Goal: Transaction & Acquisition: Book appointment/travel/reservation

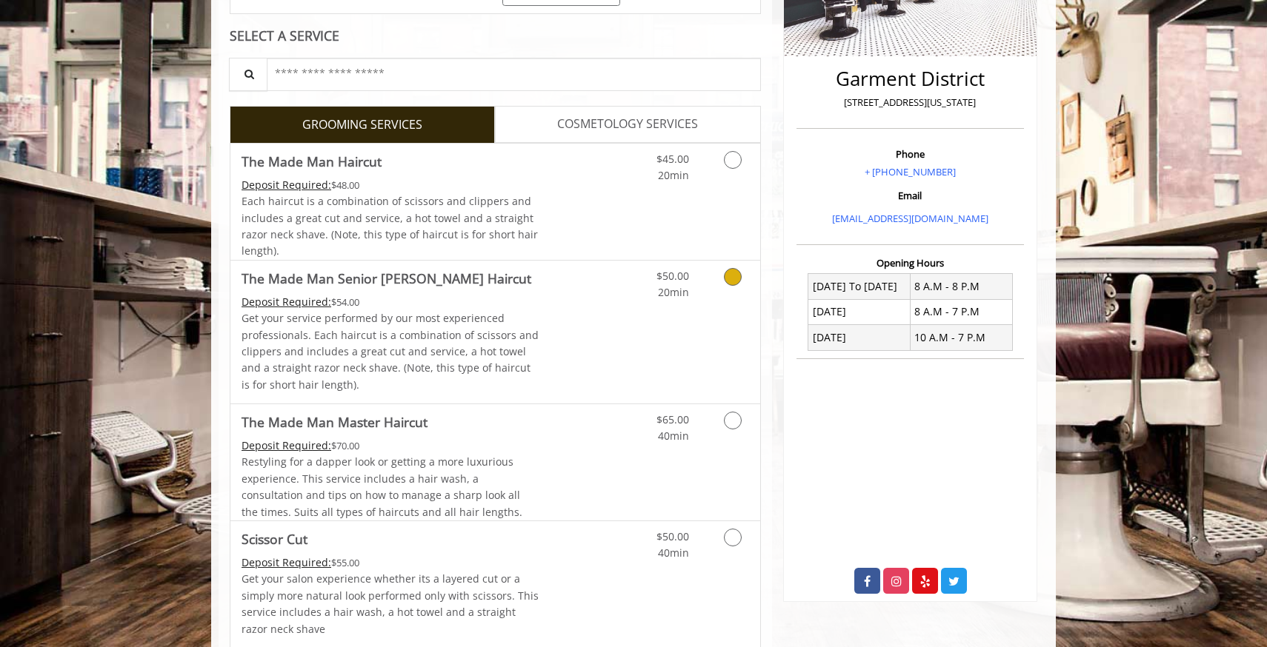
scroll to position [331, 0]
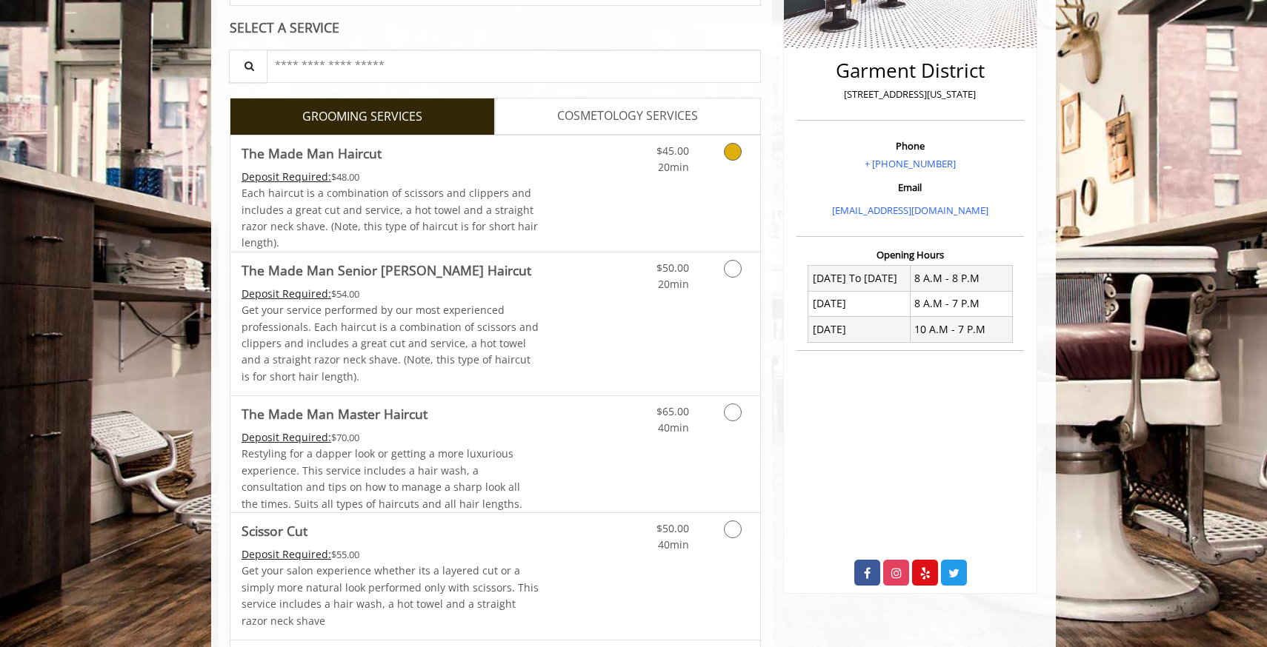
click at [730, 149] on icon "Grooming services" at bounding box center [733, 152] width 18 height 18
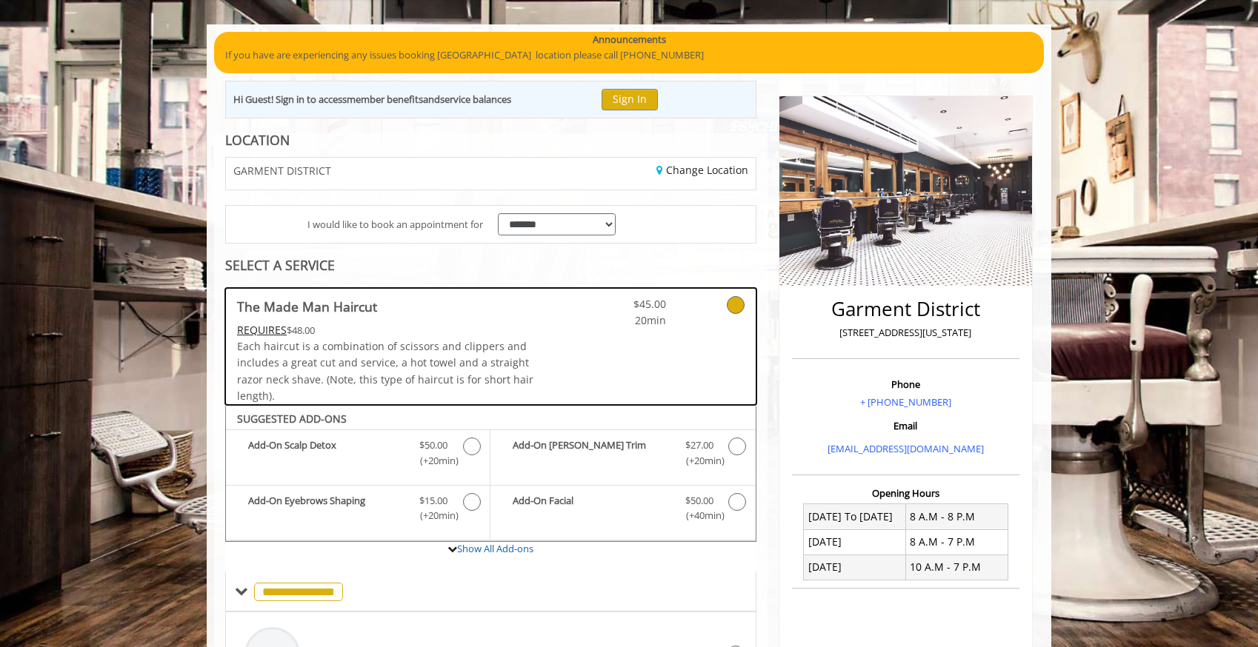
scroll to position [84, 0]
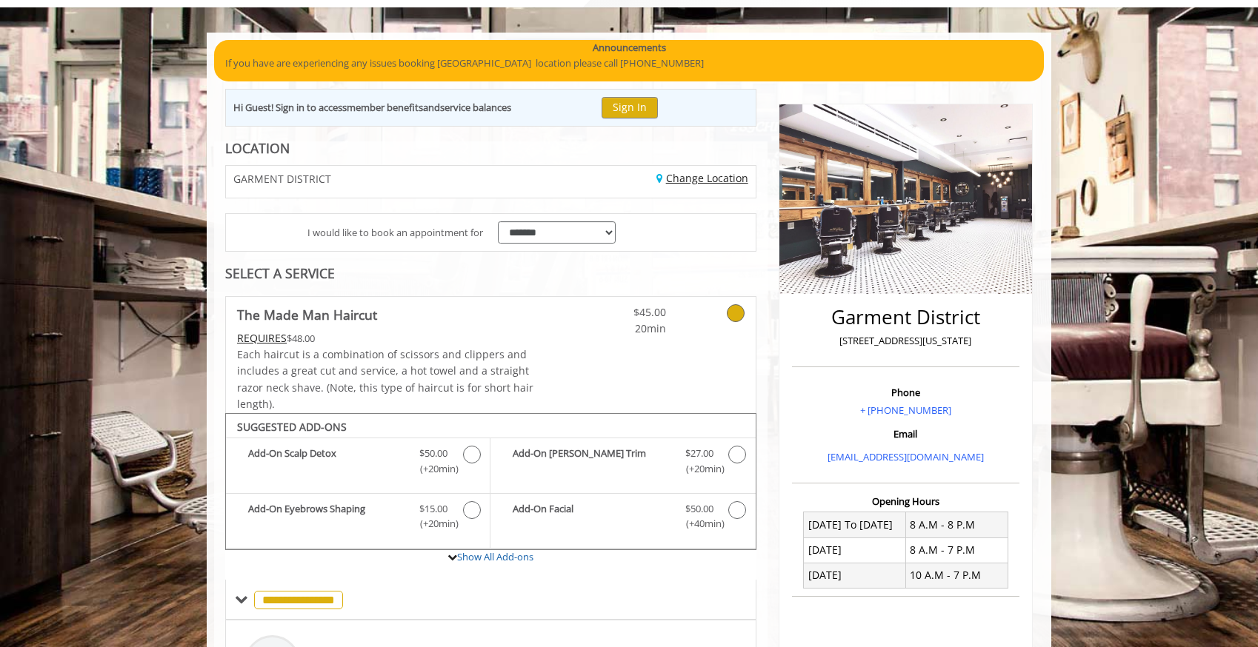
click at [687, 179] on link "Change Location" at bounding box center [702, 178] width 92 height 14
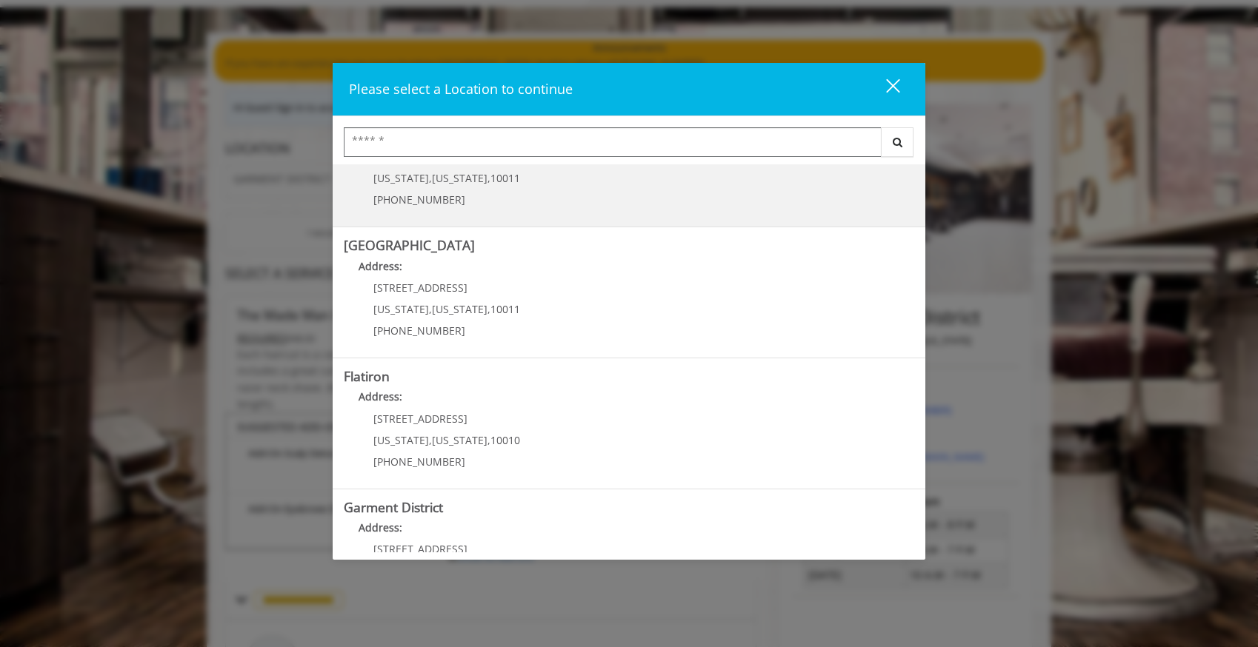
scroll to position [265, 0]
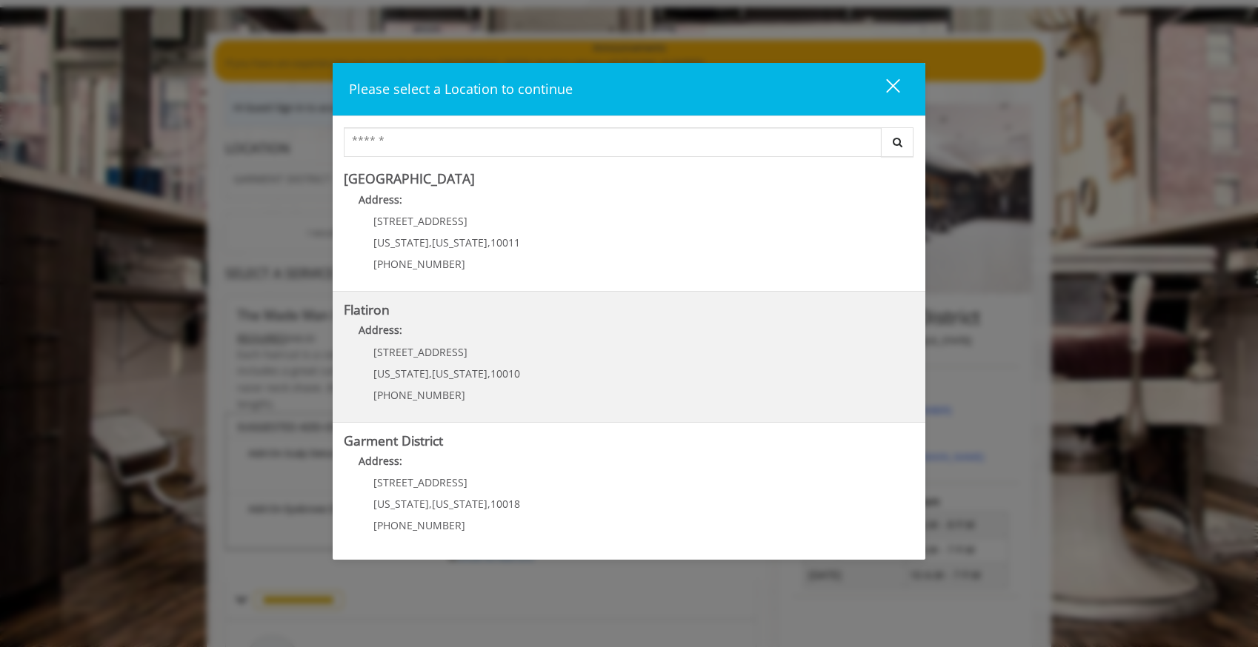
click at [594, 329] on "Address:" at bounding box center [629, 334] width 570 height 24
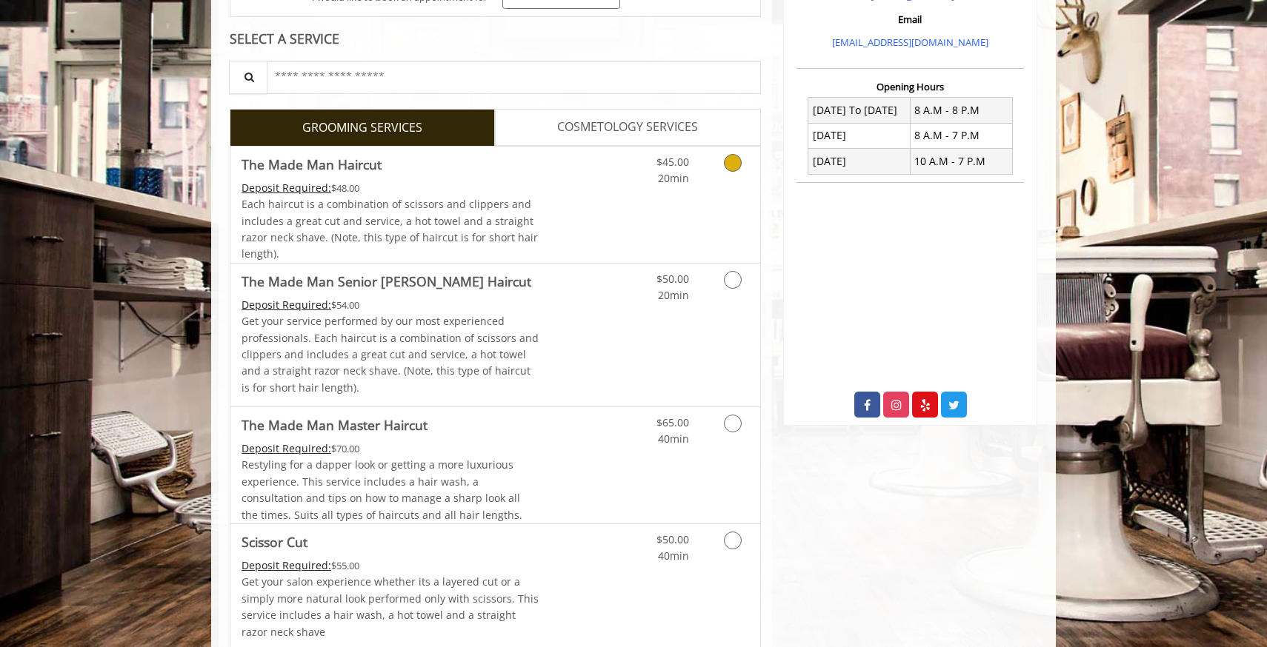
click at [714, 181] on link "Grooming services" at bounding box center [730, 167] width 38 height 41
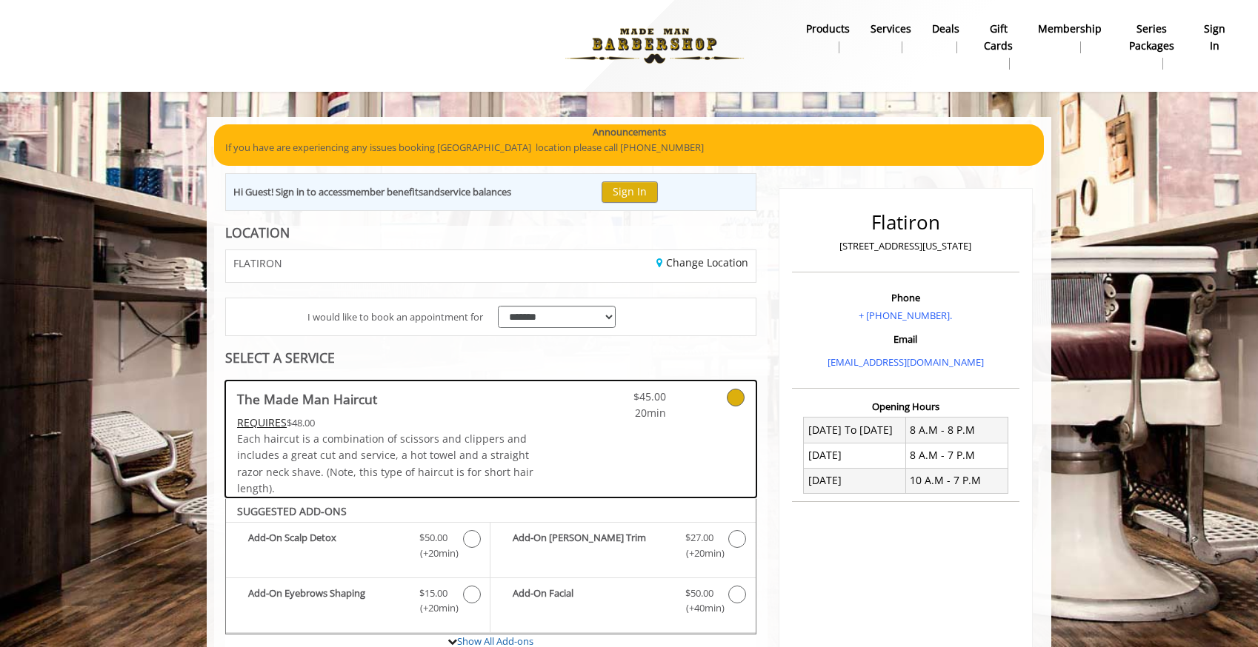
scroll to position [84, 0]
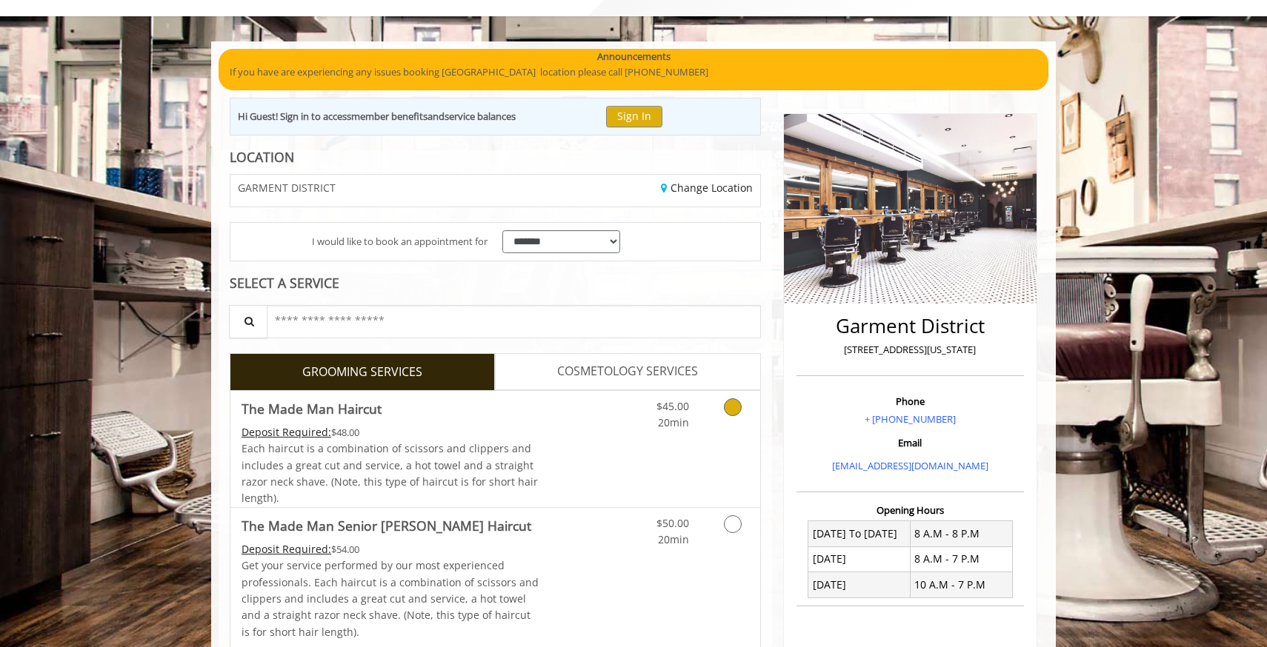
click at [723, 411] on link "Grooming services" at bounding box center [730, 411] width 38 height 41
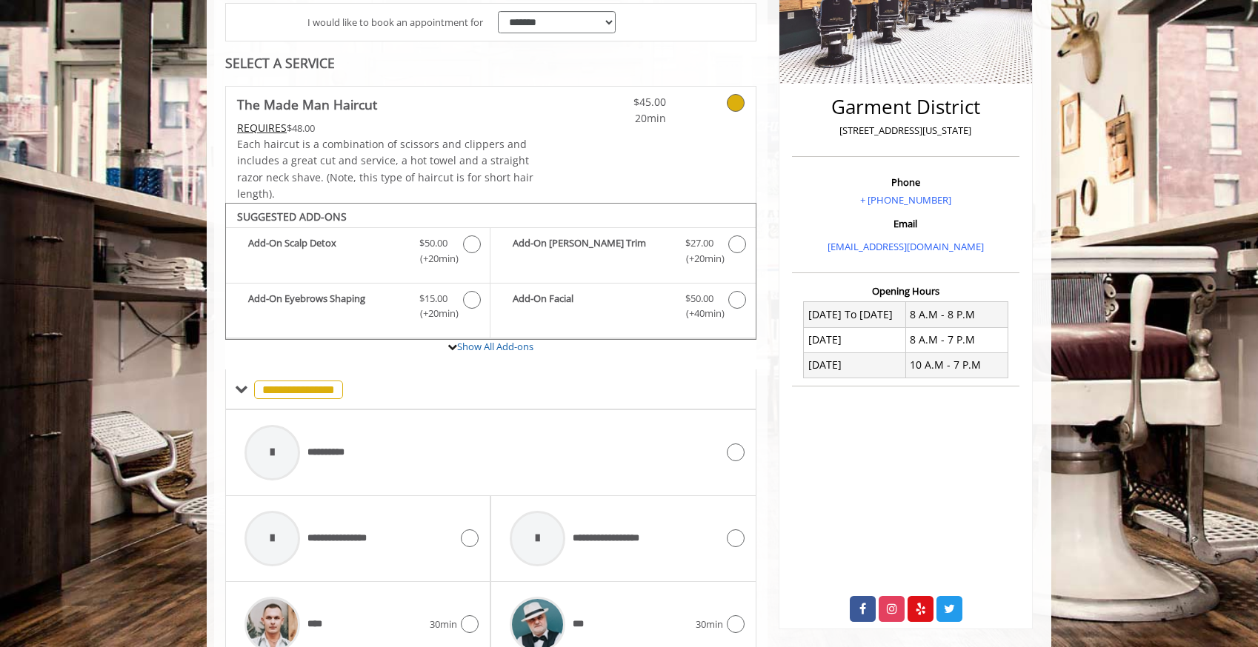
scroll to position [314, 0]
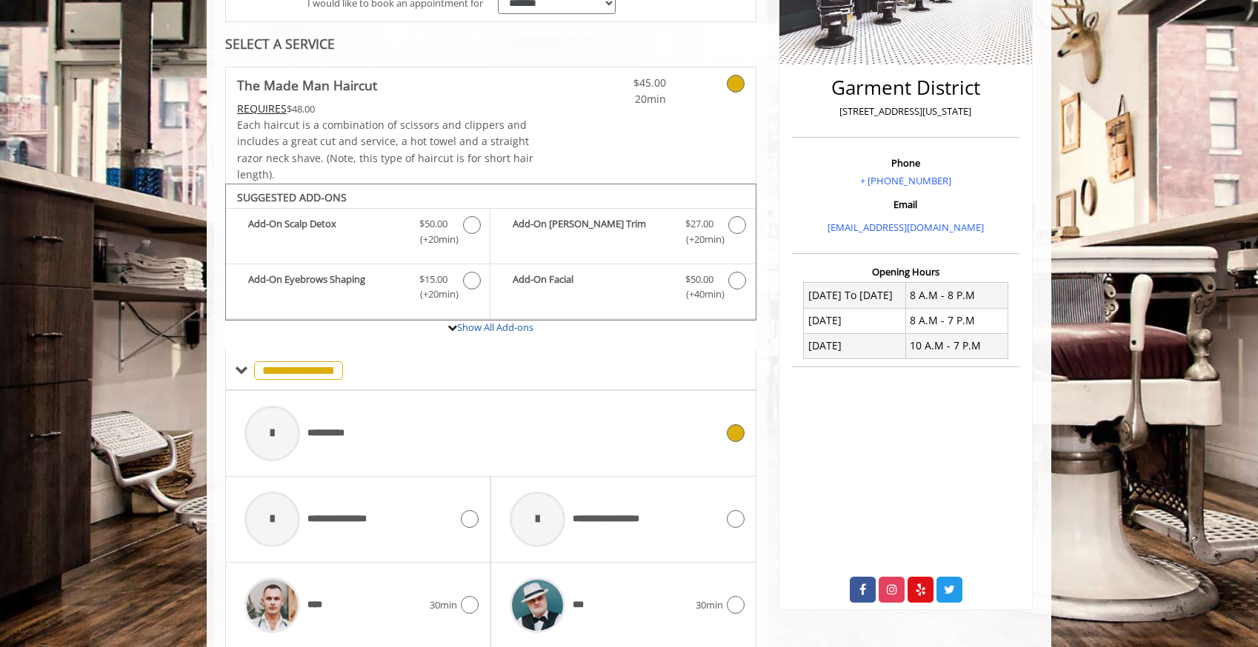
click at [513, 441] on div "**********" at bounding box center [480, 434] width 486 height 70
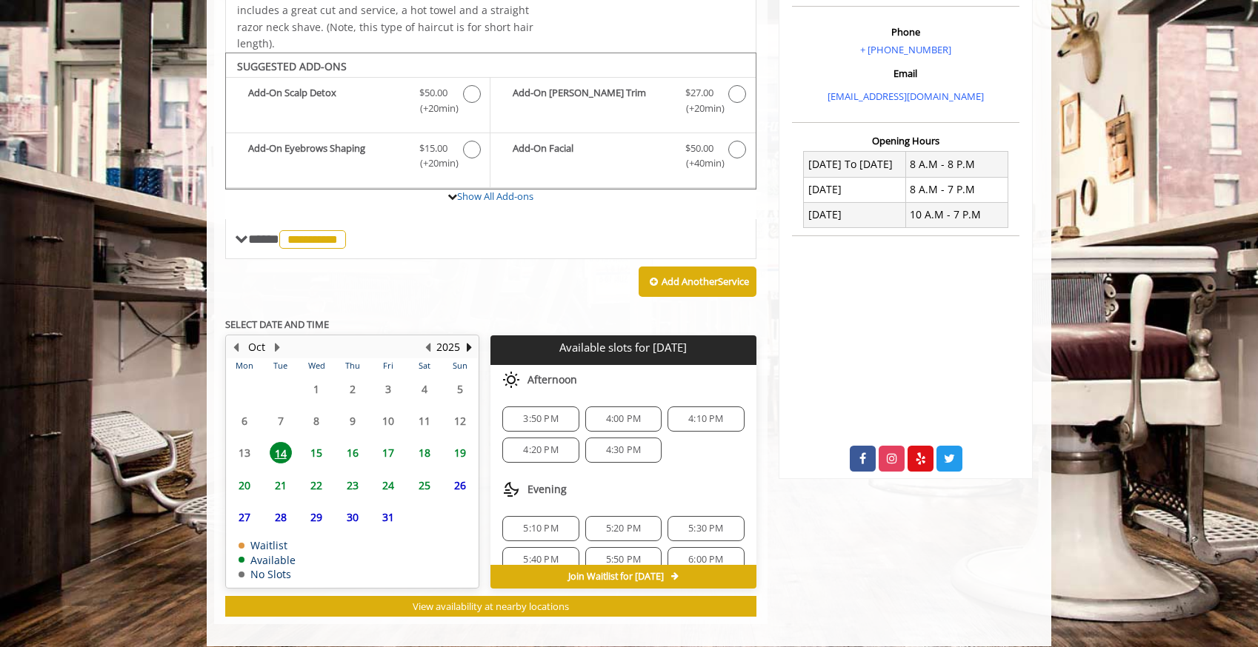
scroll to position [459, 0]
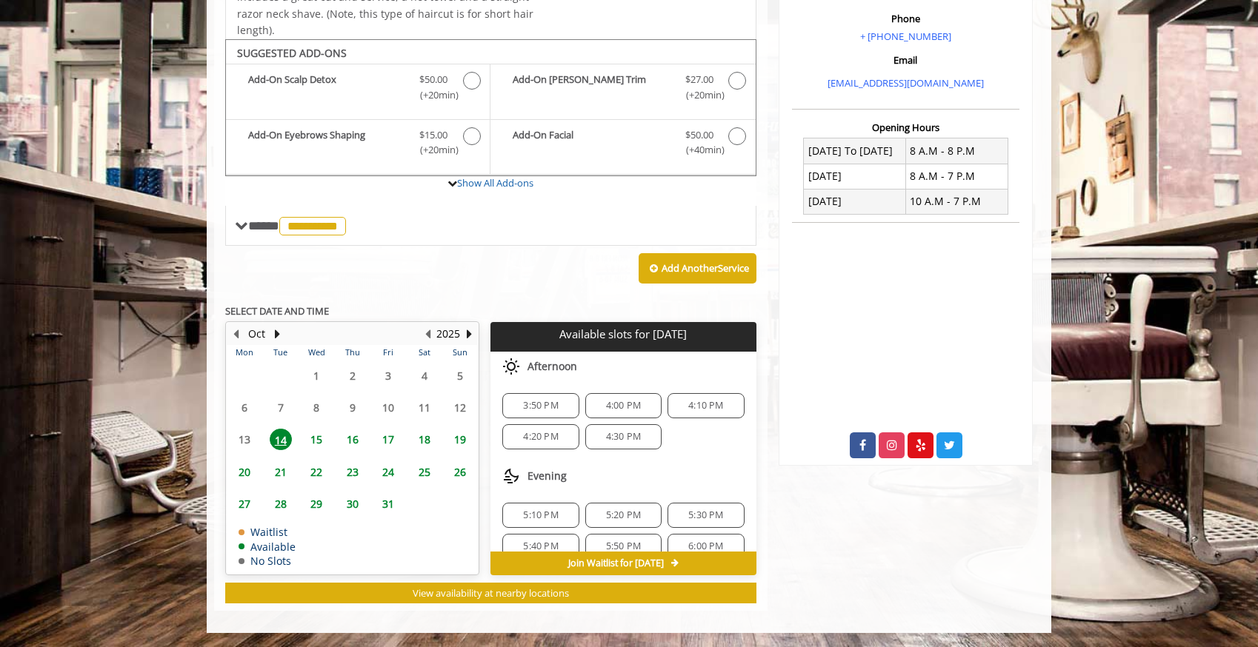
click at [318, 438] on span "15" at bounding box center [316, 439] width 22 height 21
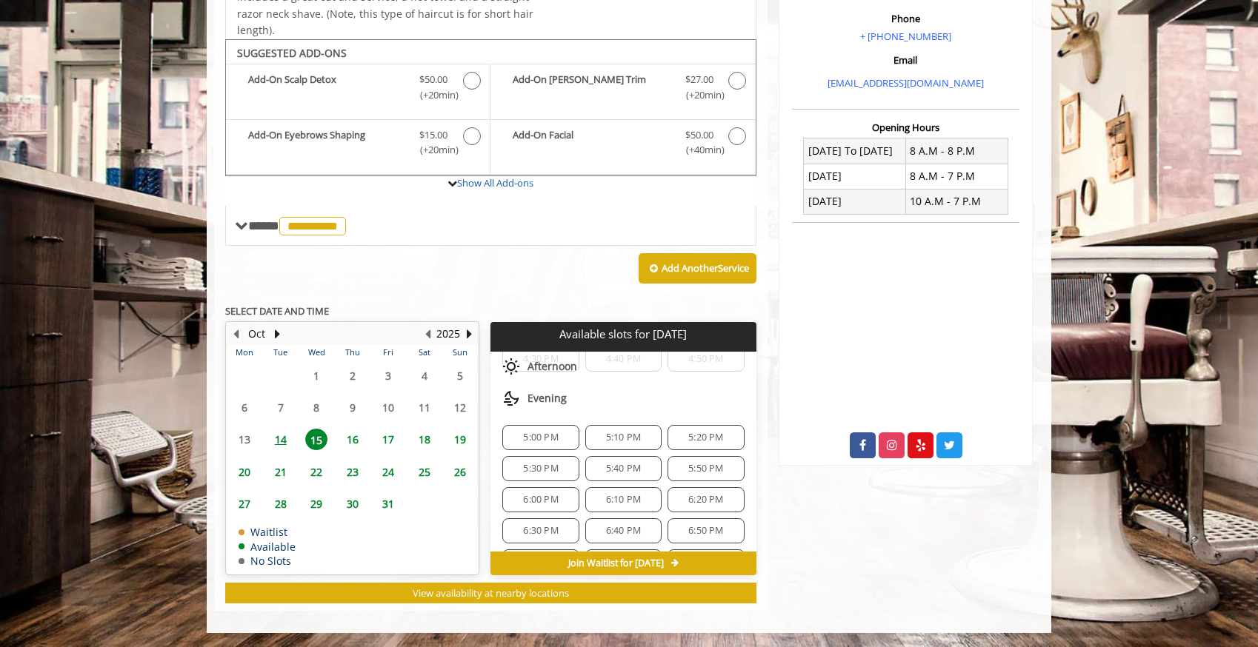
scroll to position [627, 0]
